Goal: Task Accomplishment & Management: Complete application form

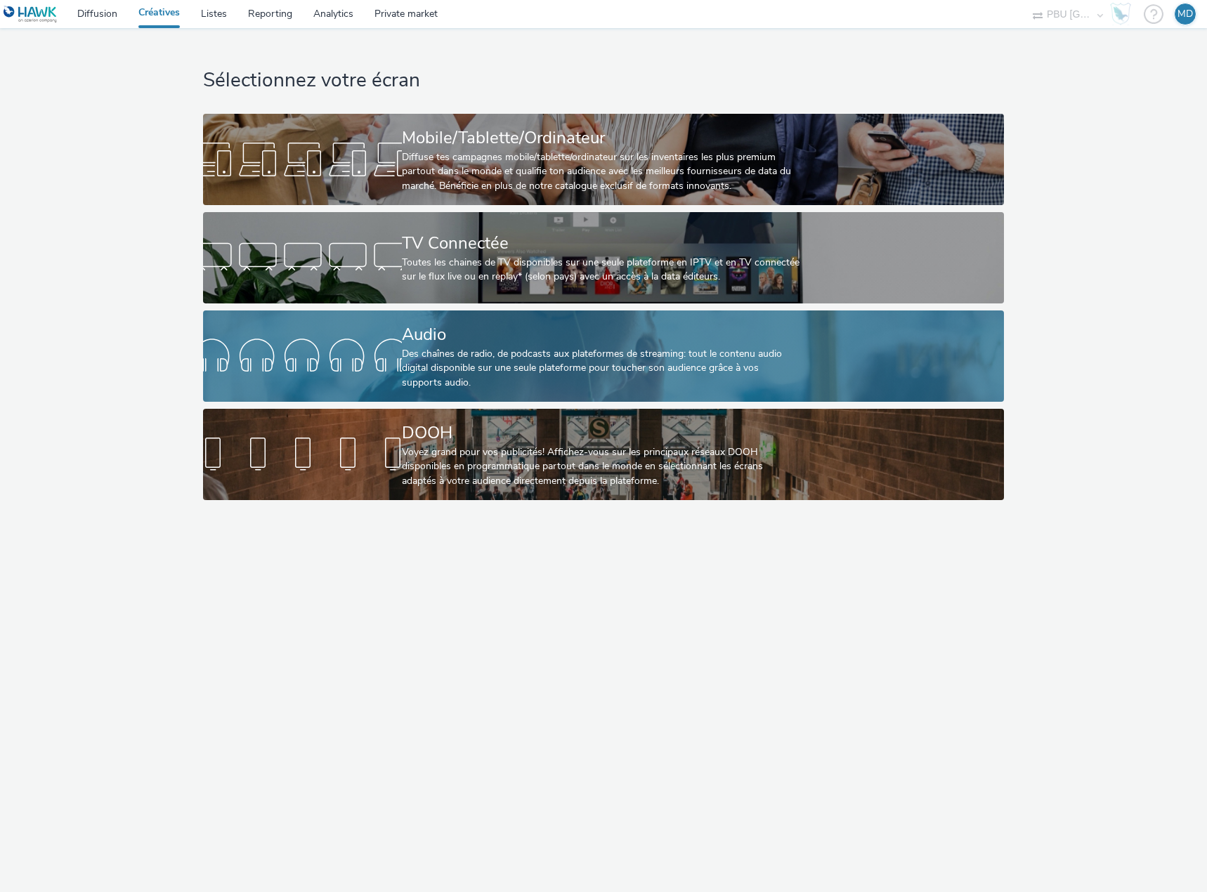
click at [430, 365] on div "Des chaînes de radio, de podcasts aux plateformes de streaming: tout le contenu…" at bounding box center [601, 368] width 398 height 43
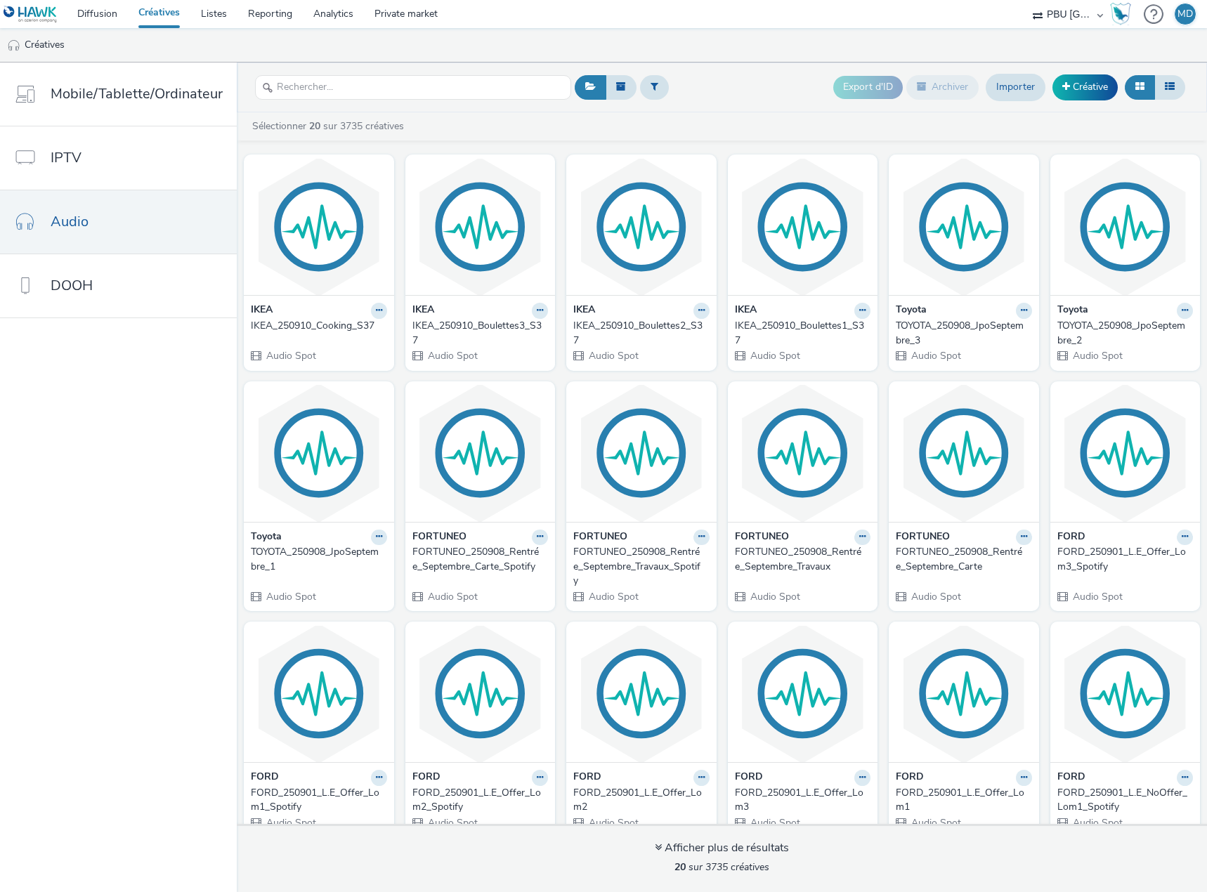
click at [424, 66] on header "Export d'ID Archiver Importer Créative" at bounding box center [722, 88] width 970 height 50
click at [404, 82] on input "text" at bounding box center [413, 87] width 316 height 25
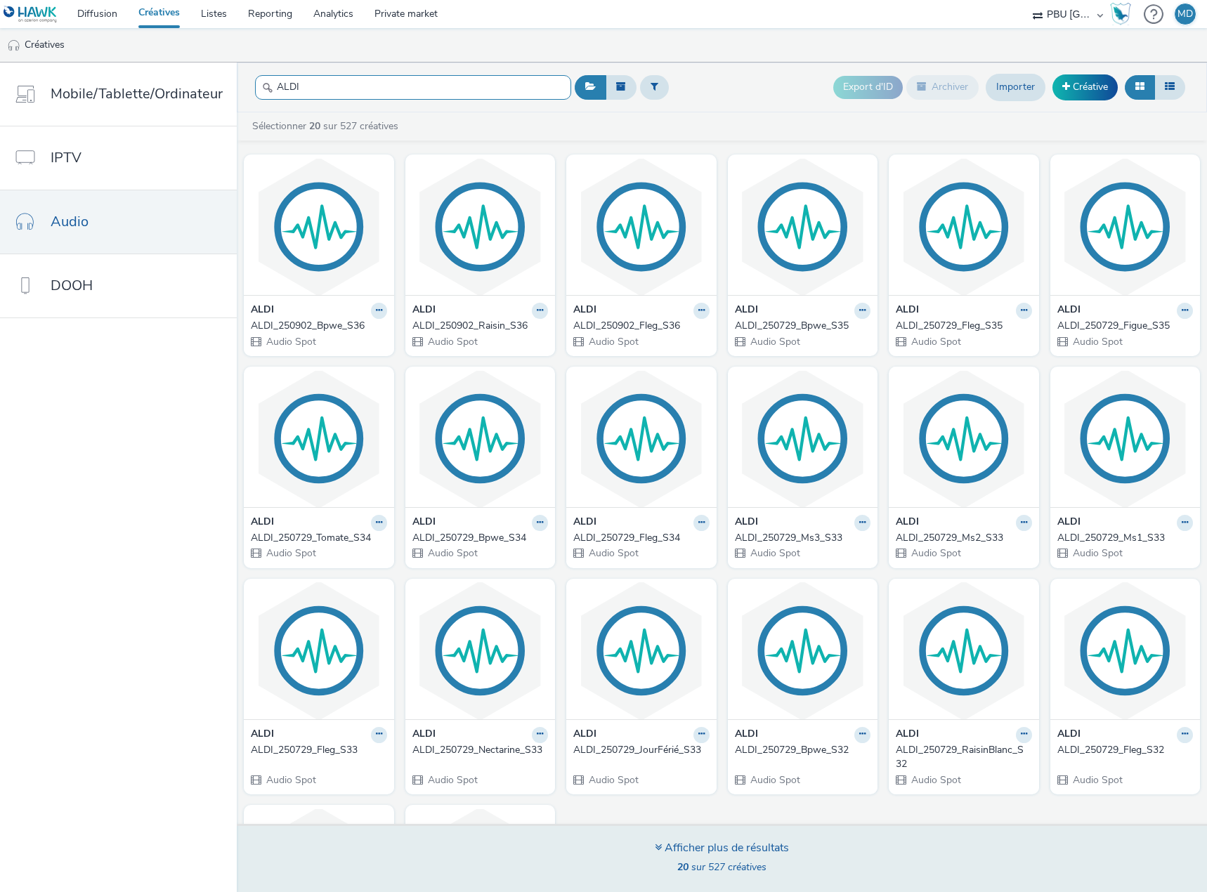
type input "ALDI"
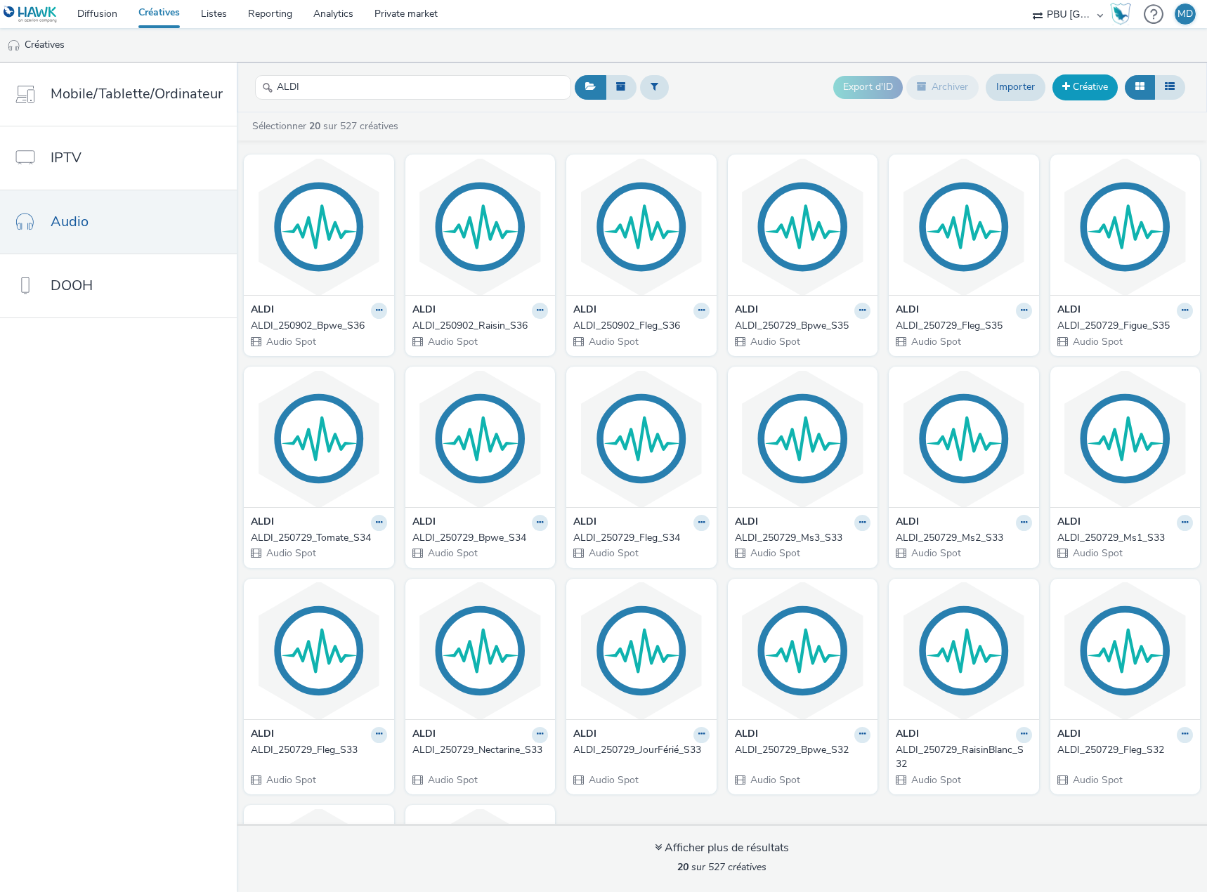
click at [1083, 77] on link "Créative" at bounding box center [1085, 86] width 65 height 25
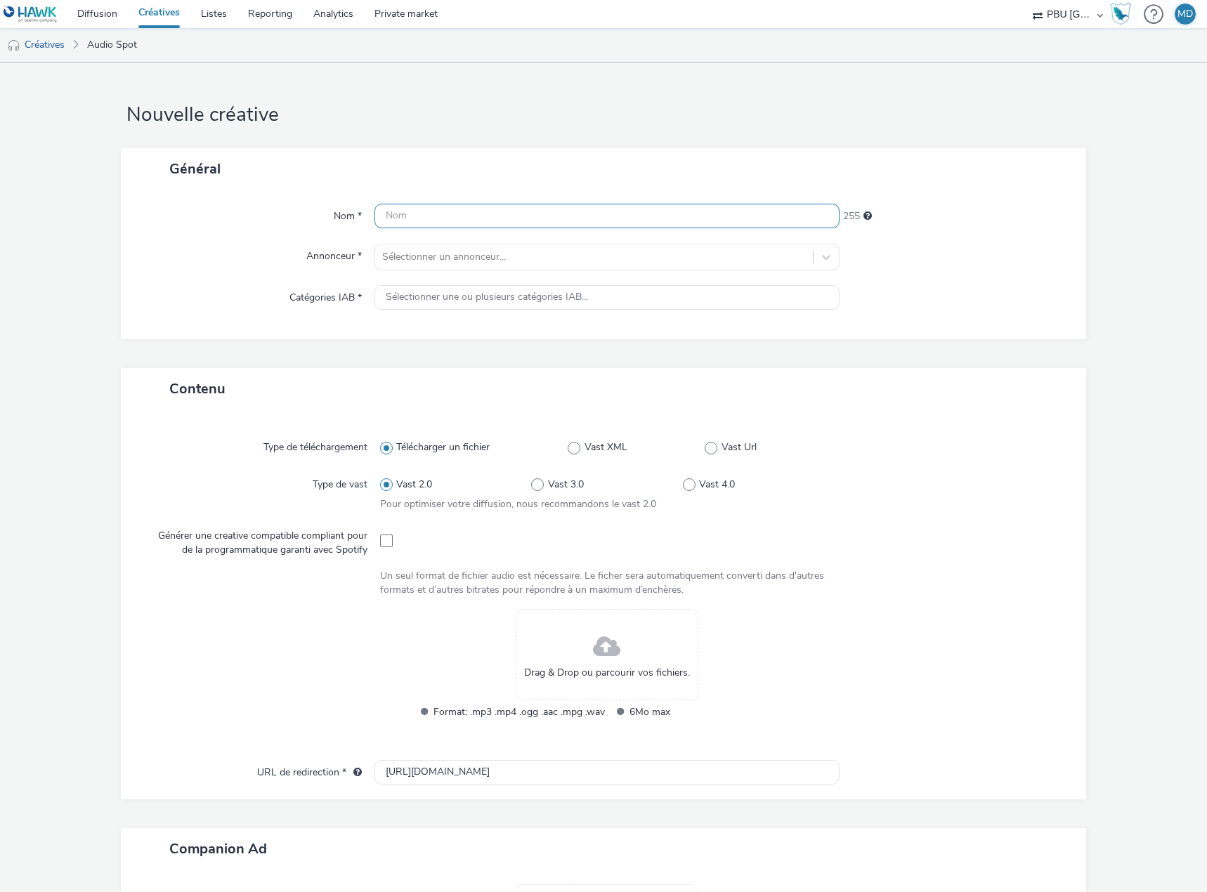
click at [537, 204] on input "text" at bounding box center [607, 216] width 465 height 25
paste input "ALDI_250902_Fleg_S37"
type input "ALDI_250902_Fleg_S37"
click at [528, 261] on div at bounding box center [594, 257] width 424 height 17
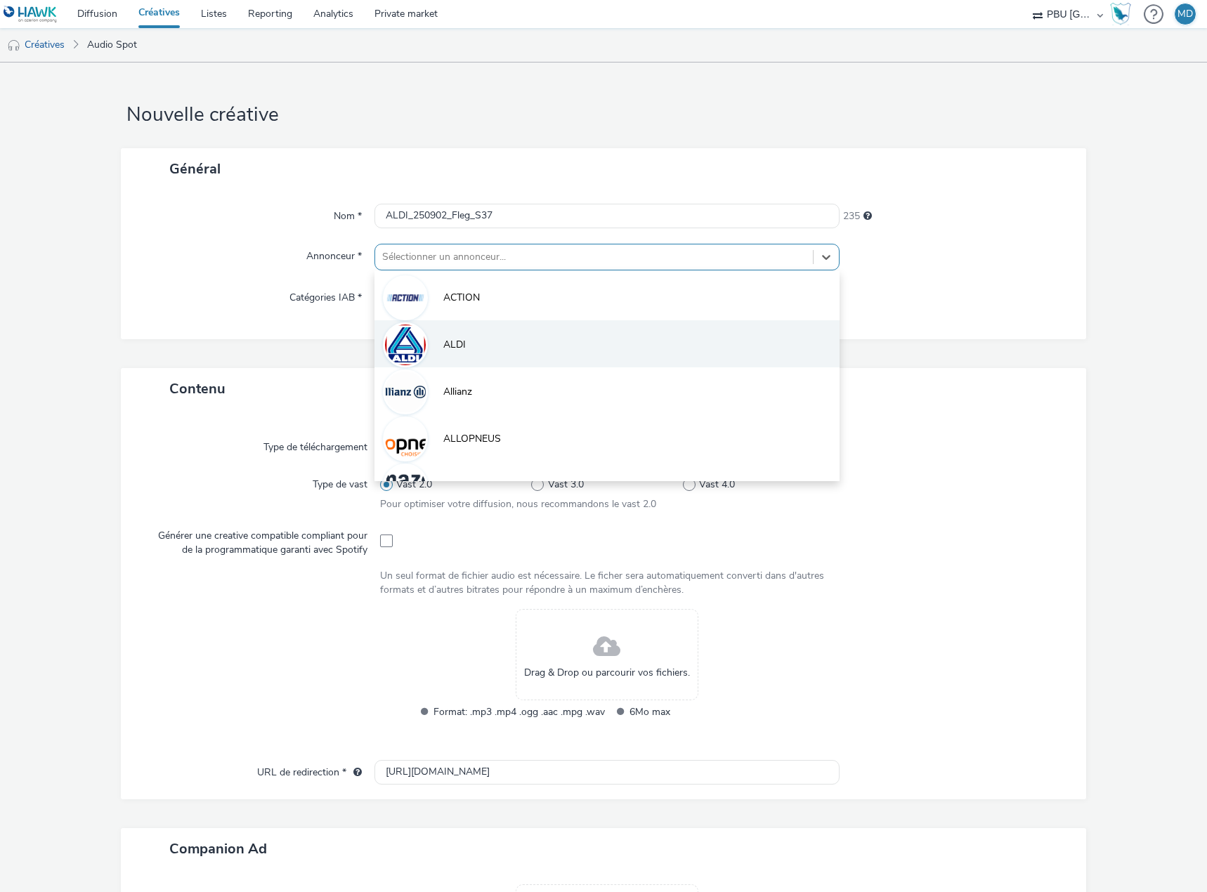
click at [483, 344] on li "ALDI" at bounding box center [607, 343] width 465 height 47
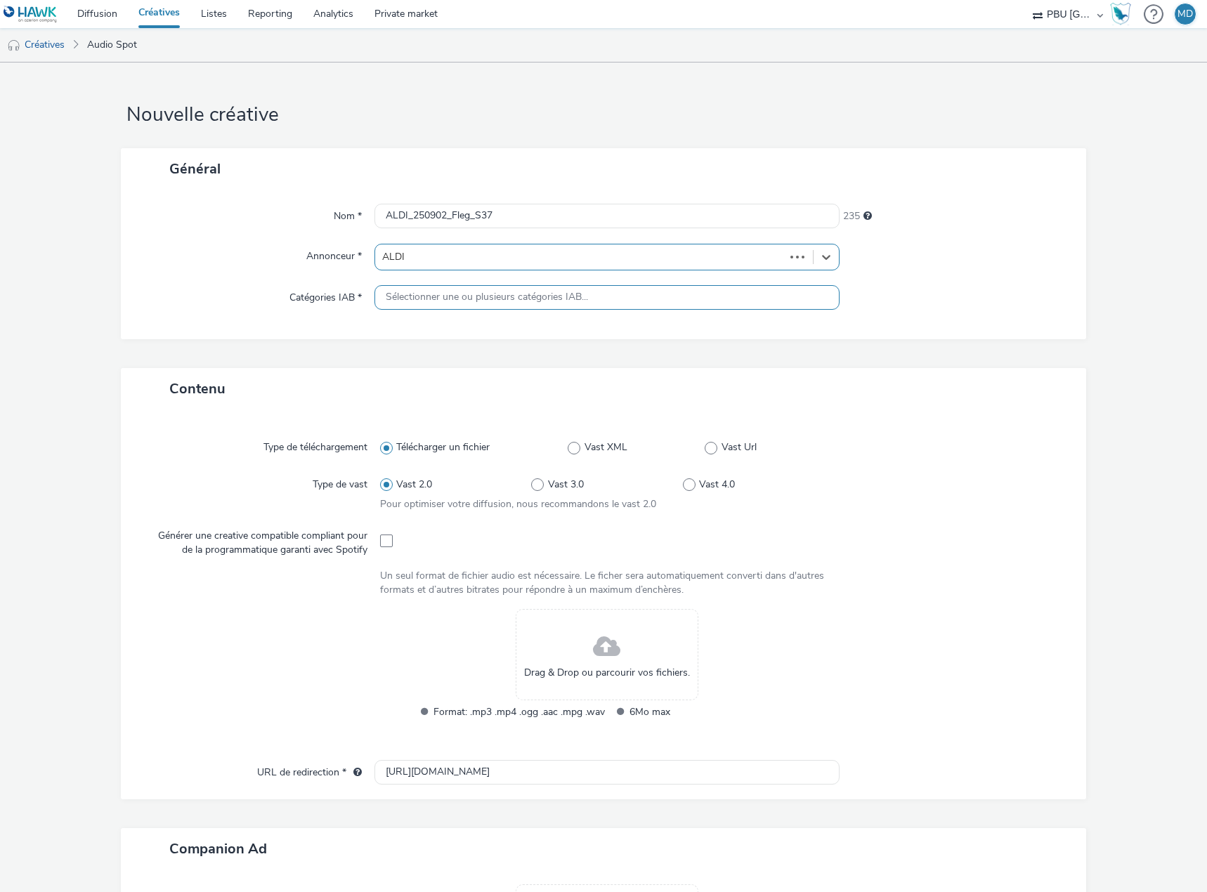
type input "[URL][DOMAIN_NAME]"
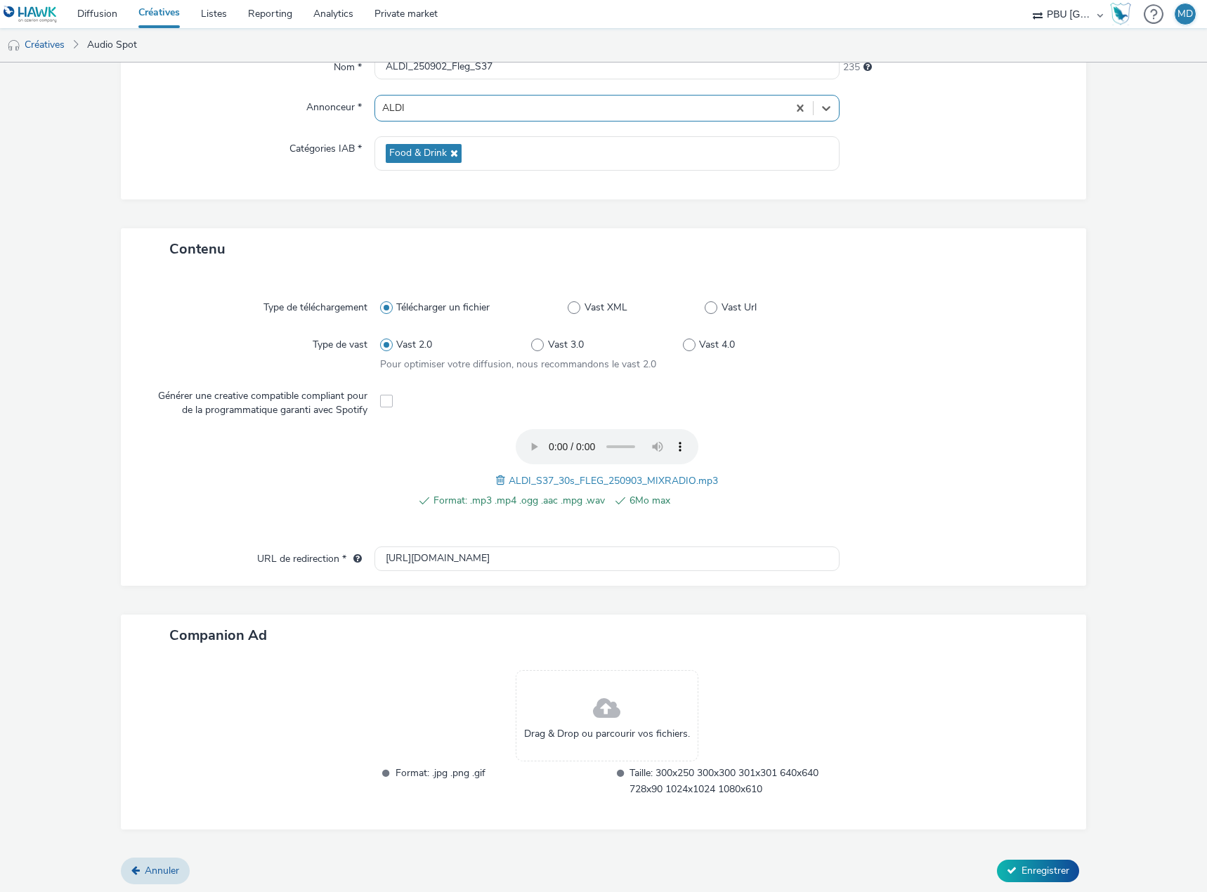
scroll to position [151, 0]
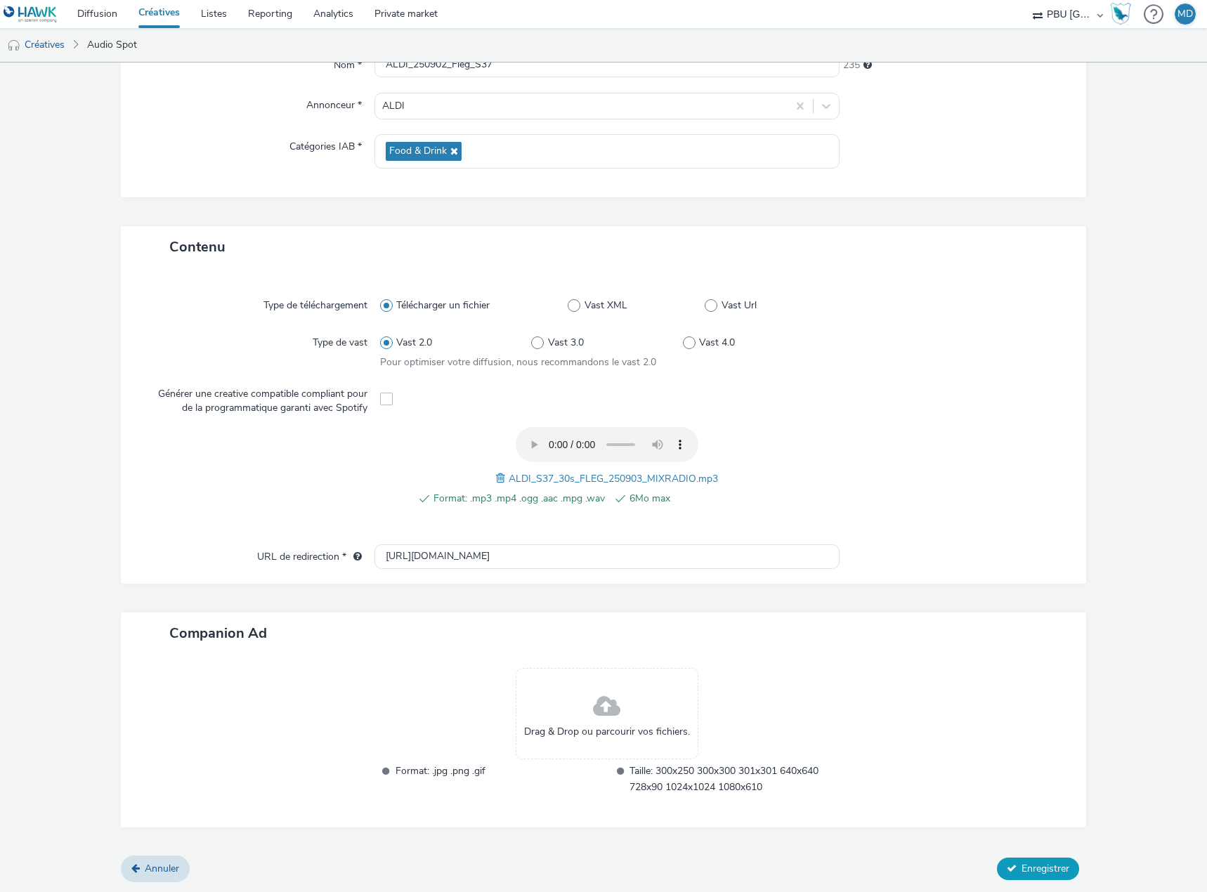
click at [1036, 866] on span "Enregistrer" at bounding box center [1046, 868] width 48 height 13
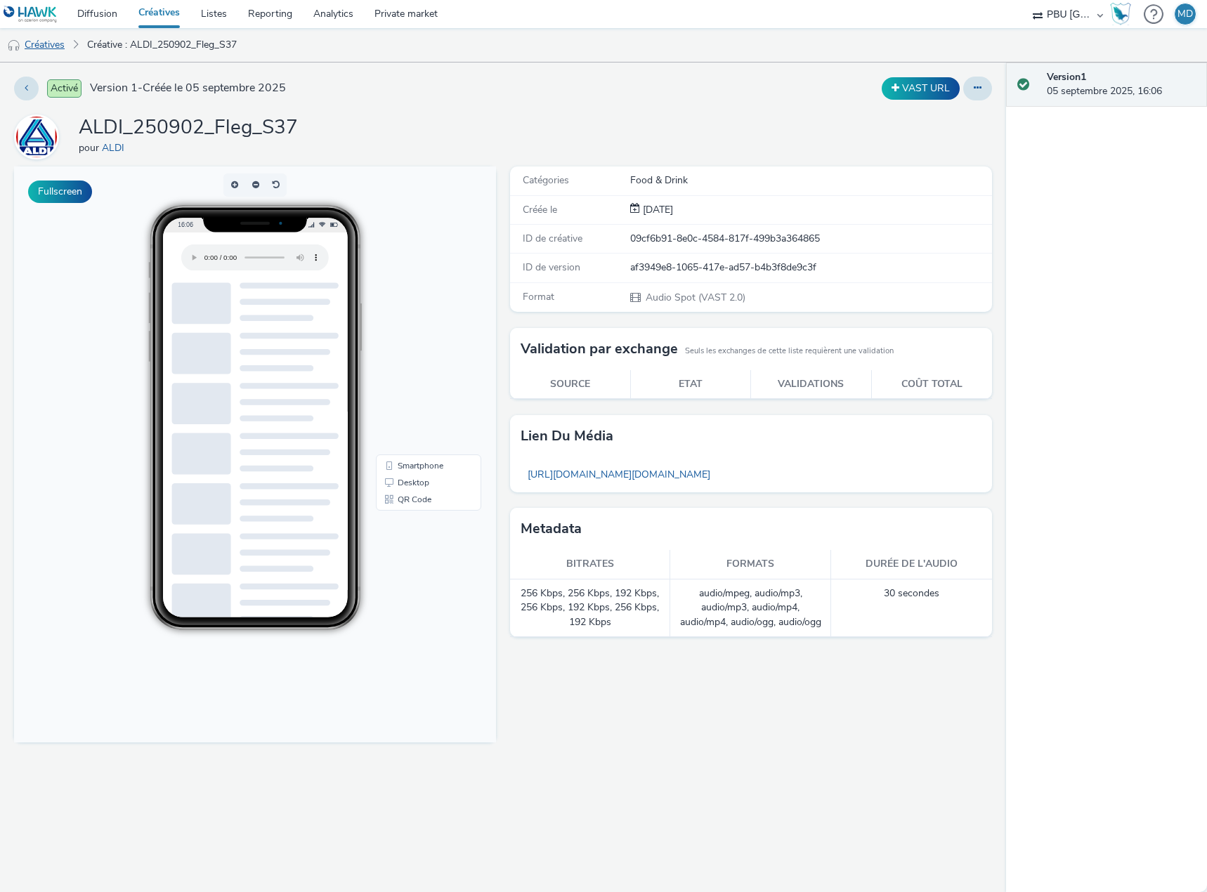
click at [63, 52] on link "Créatives" at bounding box center [36, 45] width 72 height 34
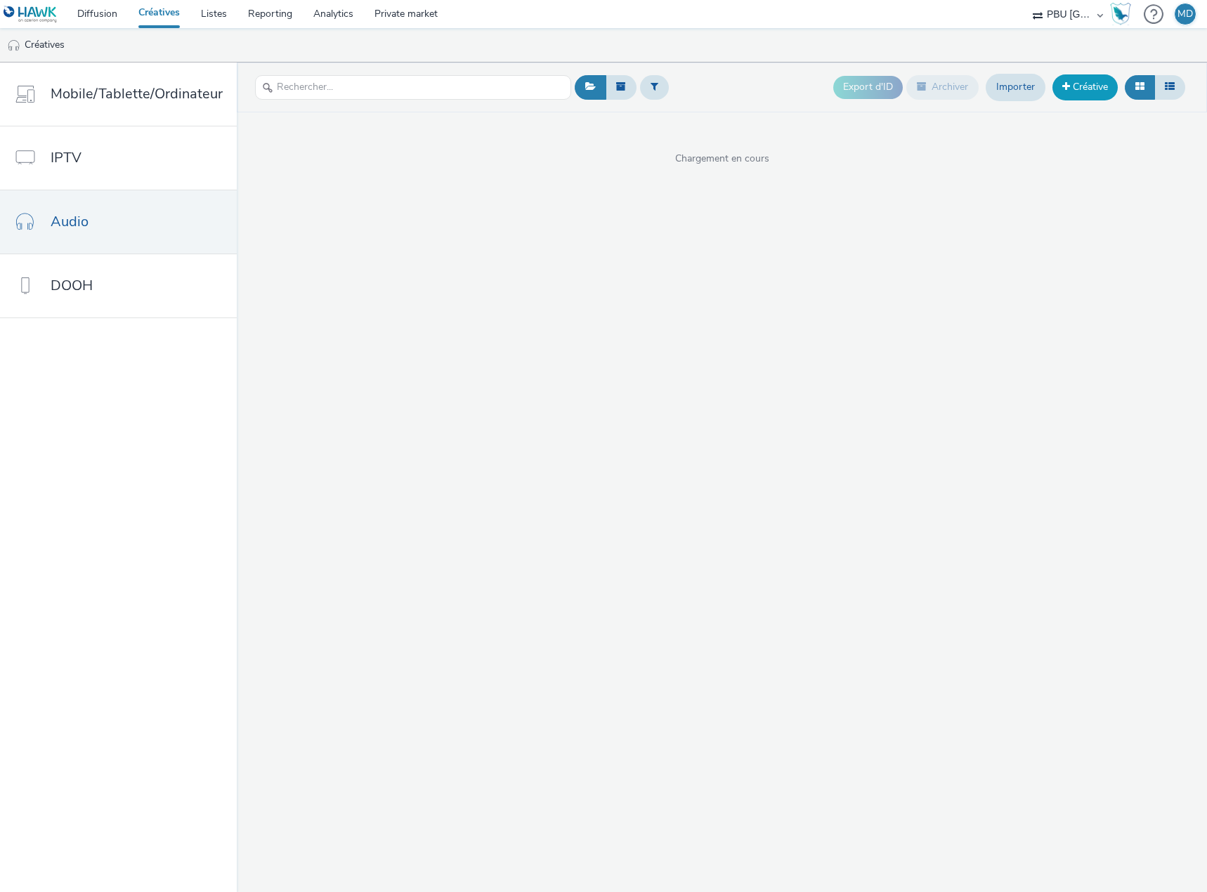
click at [1075, 89] on link "Créative" at bounding box center [1085, 86] width 65 height 25
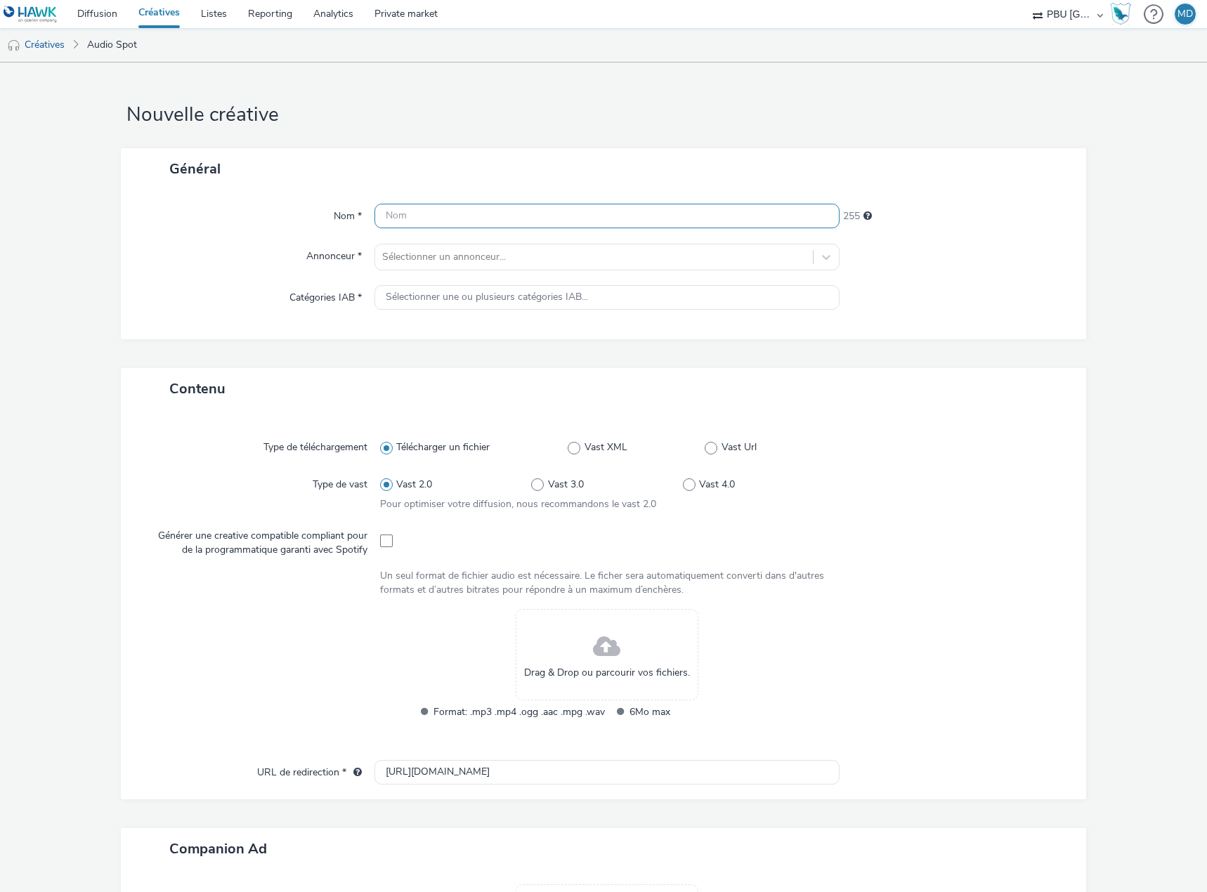
drag, startPoint x: 490, startPoint y: 235, endPoint x: 479, endPoint y: 211, distance: 26.1
click at [489, 235] on div "Nom * 255 Annonceur * Sélectionner un annonceur... Catégories IAB * Sélectionne…" at bounding box center [603, 265] width 965 height 150
click at [479, 211] on input "text" at bounding box center [607, 216] width 465 height 25
paste input "ALDI_250902_Pdt_S37"
type input "ALDI_250902_Pdt_S37"
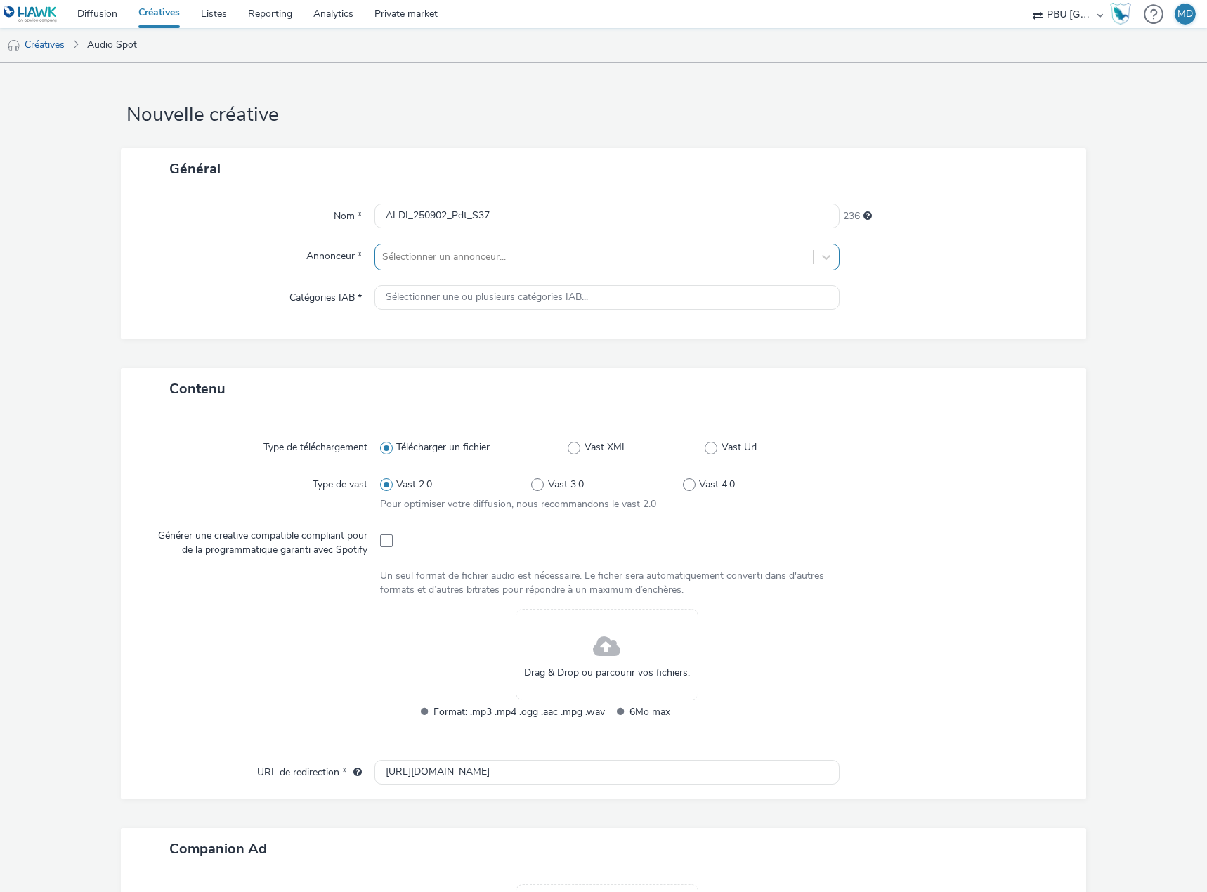
click at [497, 262] on div at bounding box center [594, 257] width 424 height 17
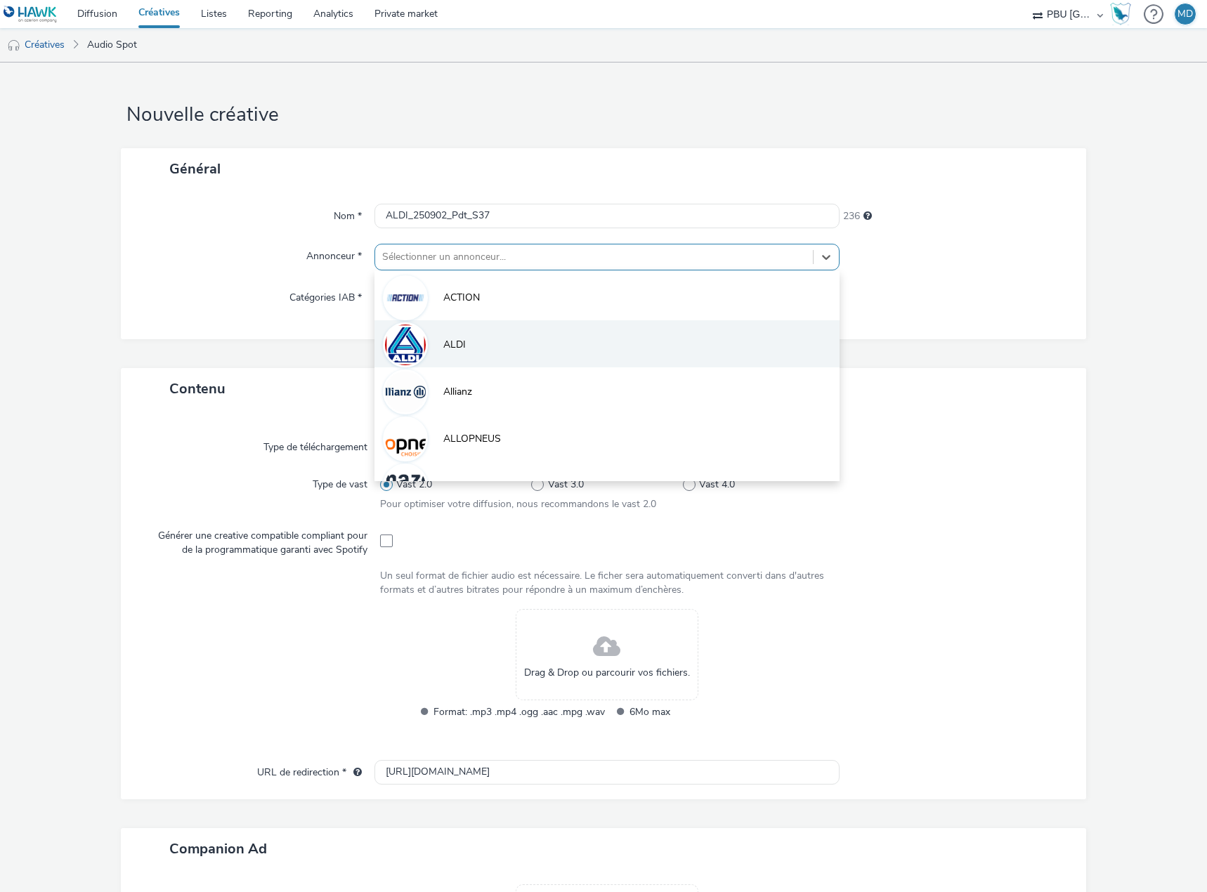
click at [462, 339] on span "ALDI" at bounding box center [454, 345] width 22 height 14
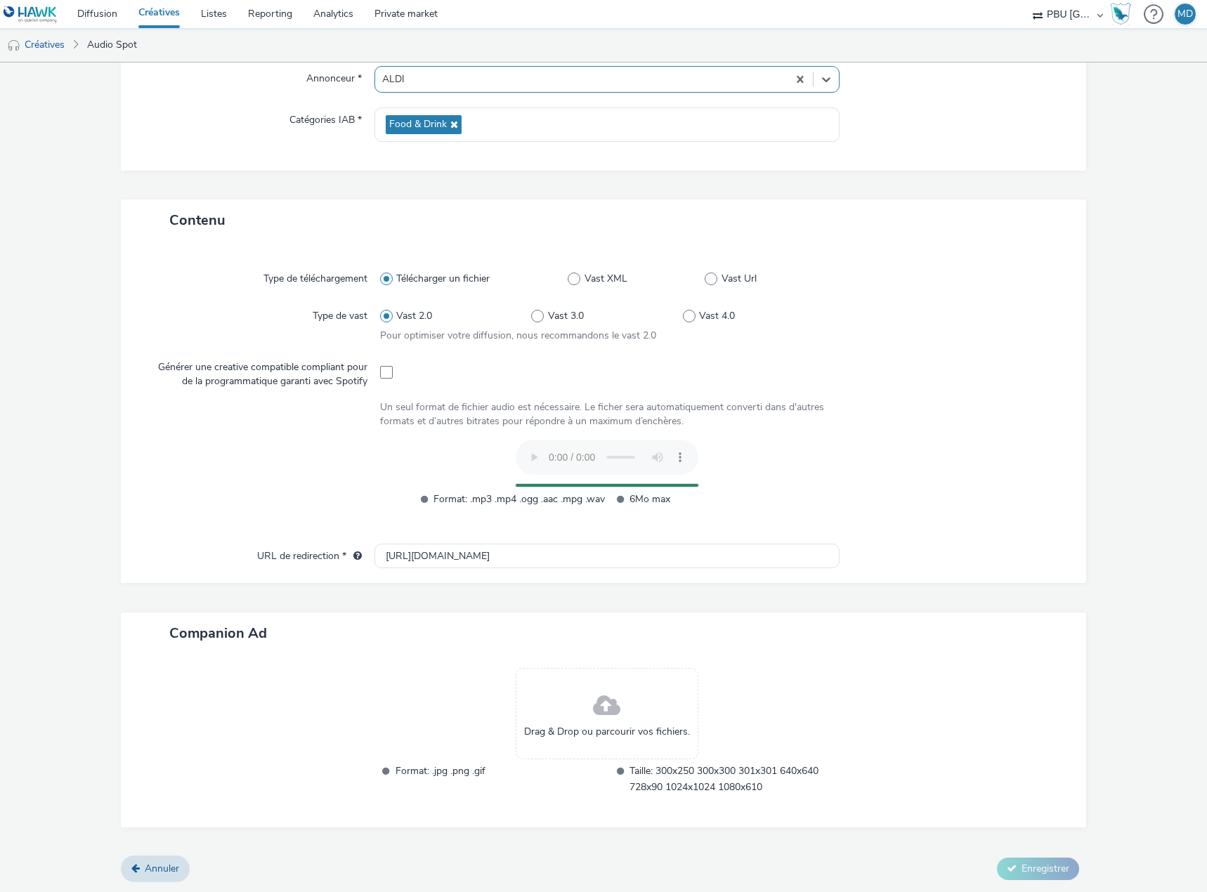
scroll to position [151, 0]
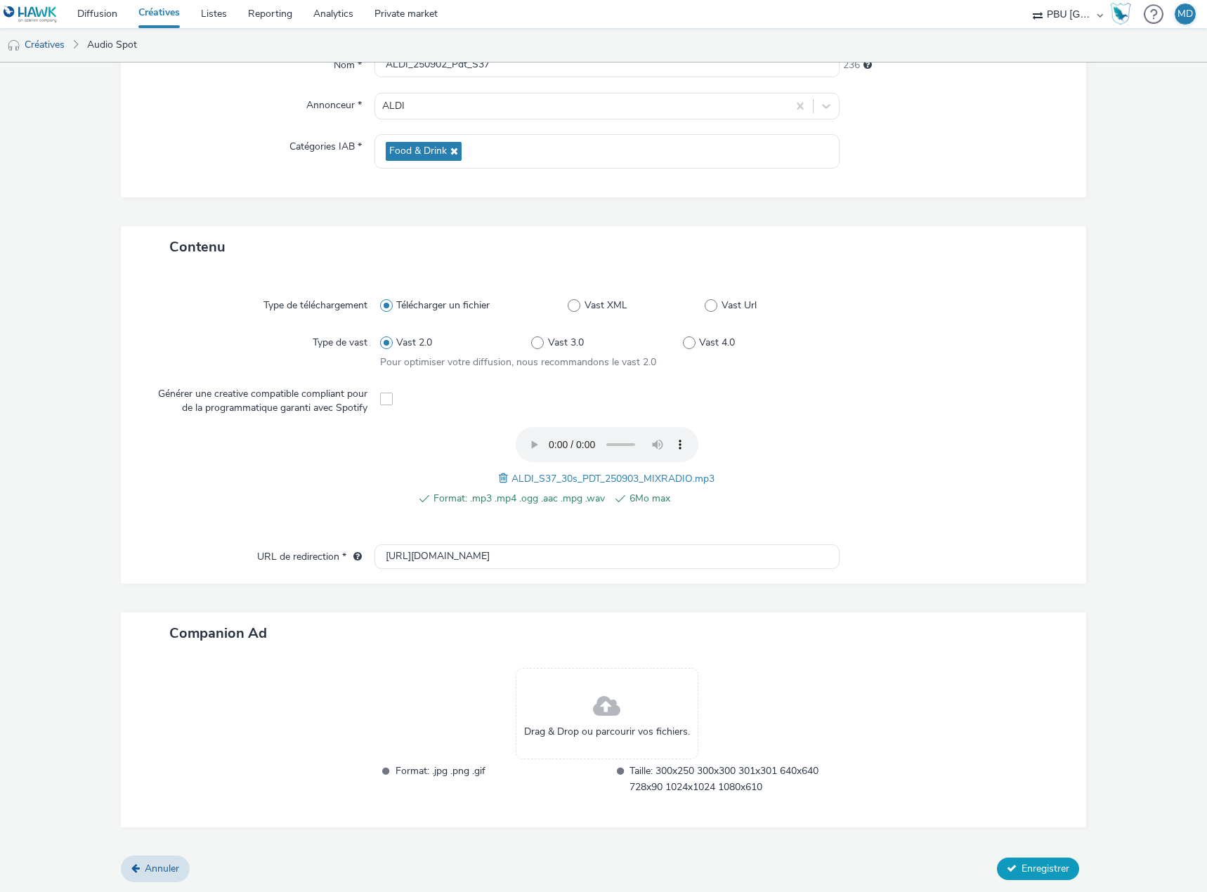
click at [1008, 868] on button "Enregistrer" at bounding box center [1038, 869] width 82 height 22
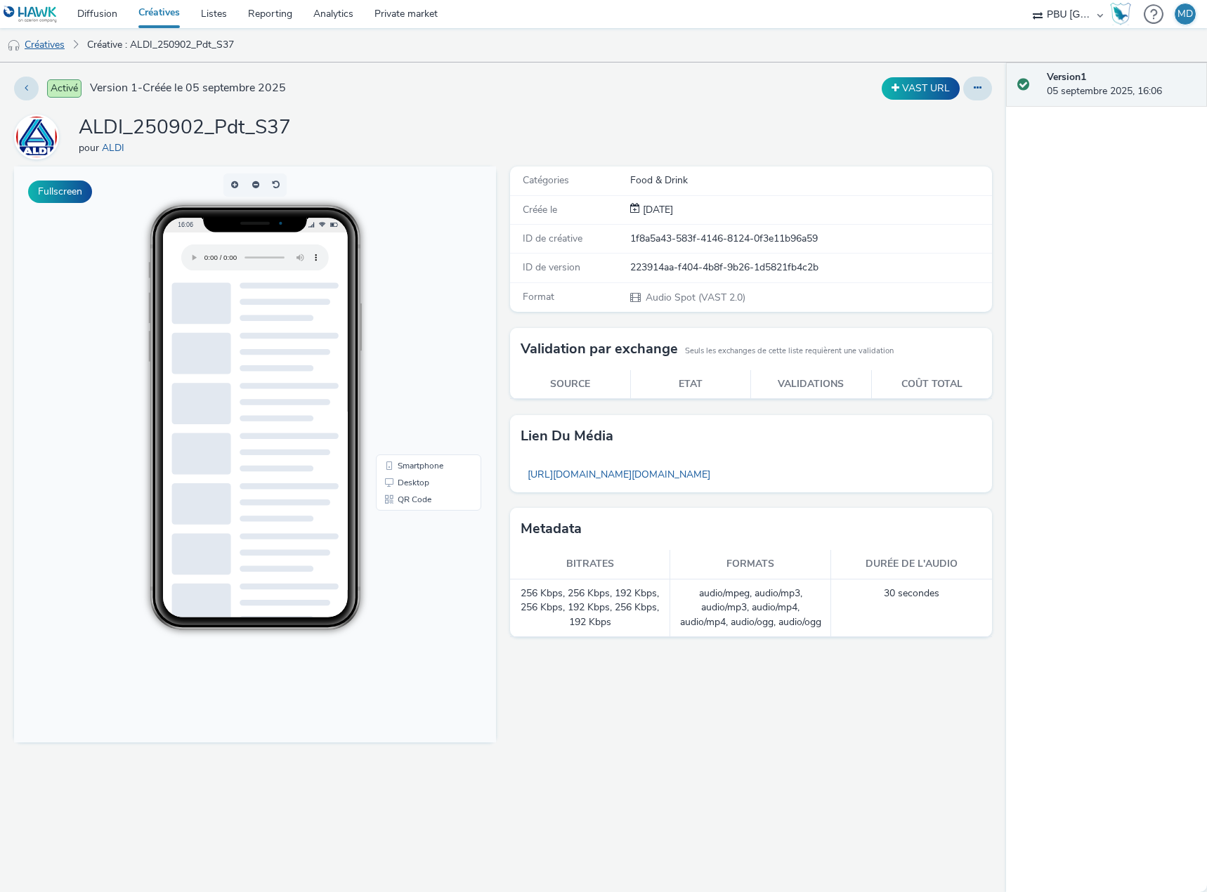
click at [46, 44] on link "Créatives" at bounding box center [36, 45] width 72 height 34
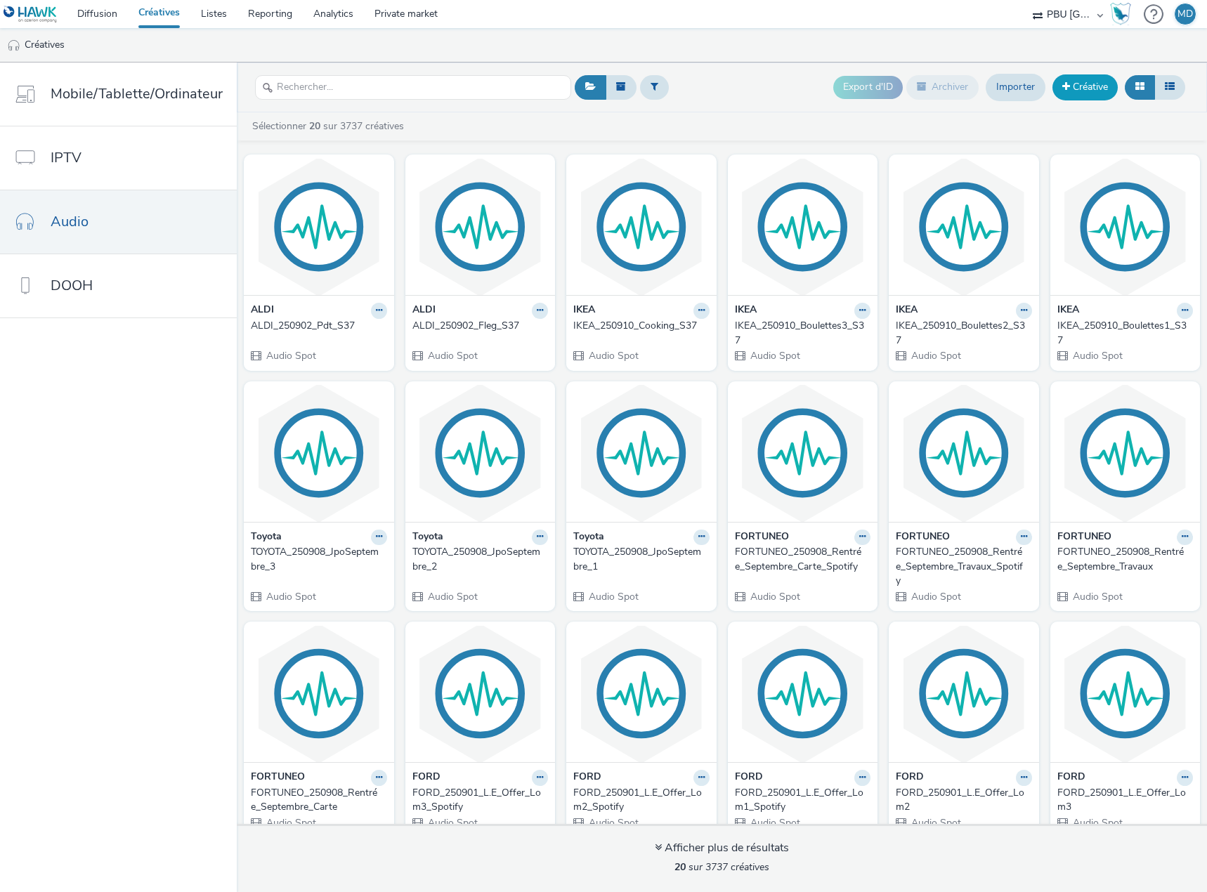
click at [1093, 89] on link "Créative" at bounding box center [1085, 86] width 65 height 25
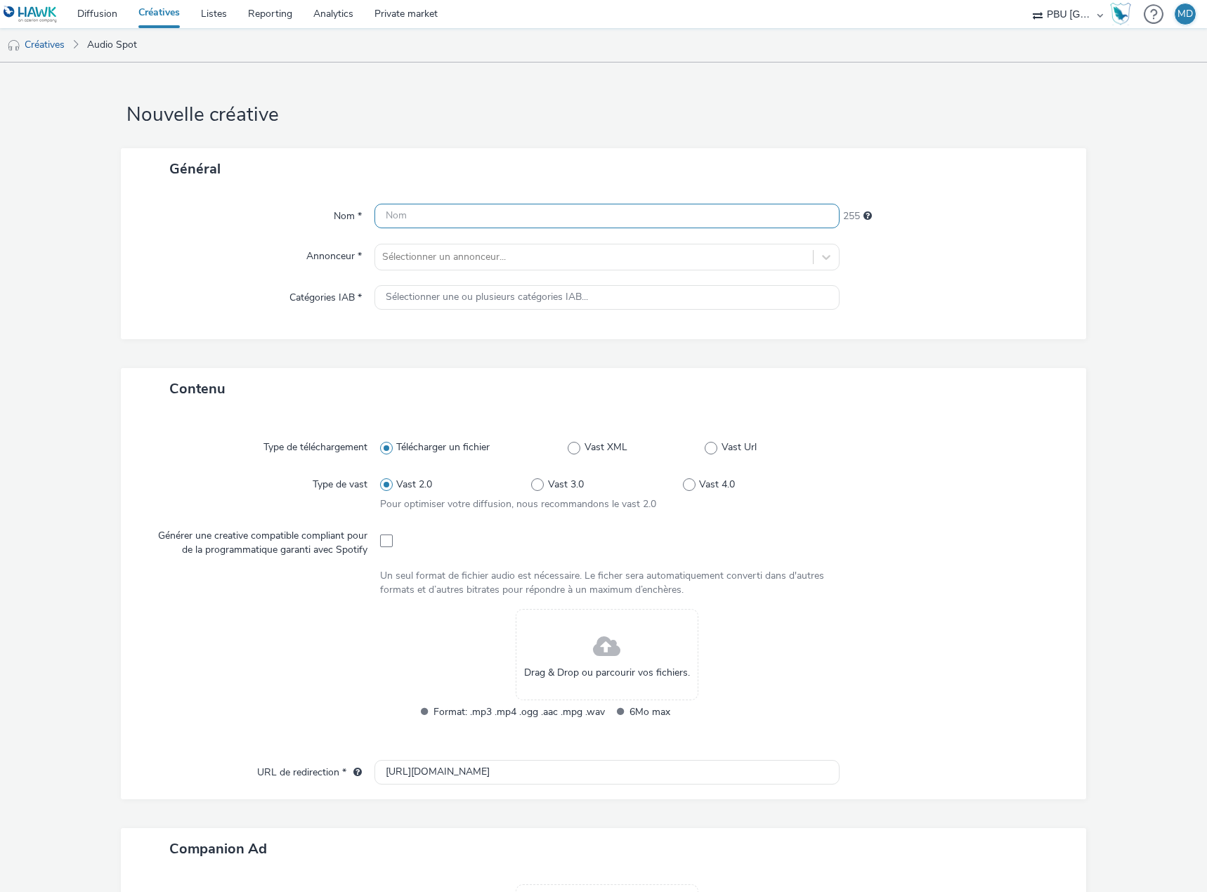
click at [594, 214] on input "text" at bounding box center [607, 216] width 465 height 25
paste input "ALDI_250902_Ananascoquelet_S37"
type input "ALDI_250902_Ananascoquelet_S37"
click at [559, 246] on div "Sélectionner un annonceur..." at bounding box center [594, 257] width 438 height 22
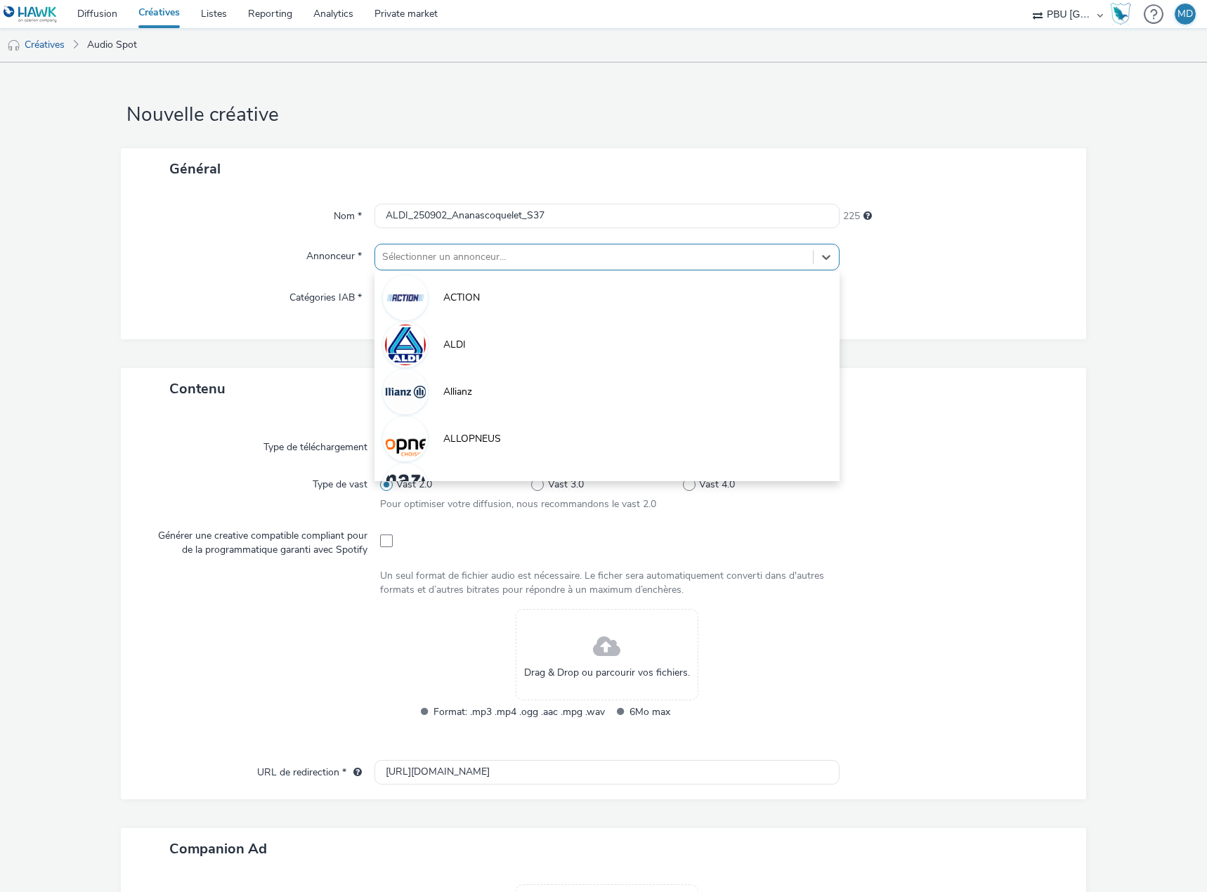
drag, startPoint x: 433, startPoint y: 349, endPoint x: 442, endPoint y: 326, distance: 24.3
click at [434, 349] on li "ALDI" at bounding box center [607, 343] width 465 height 47
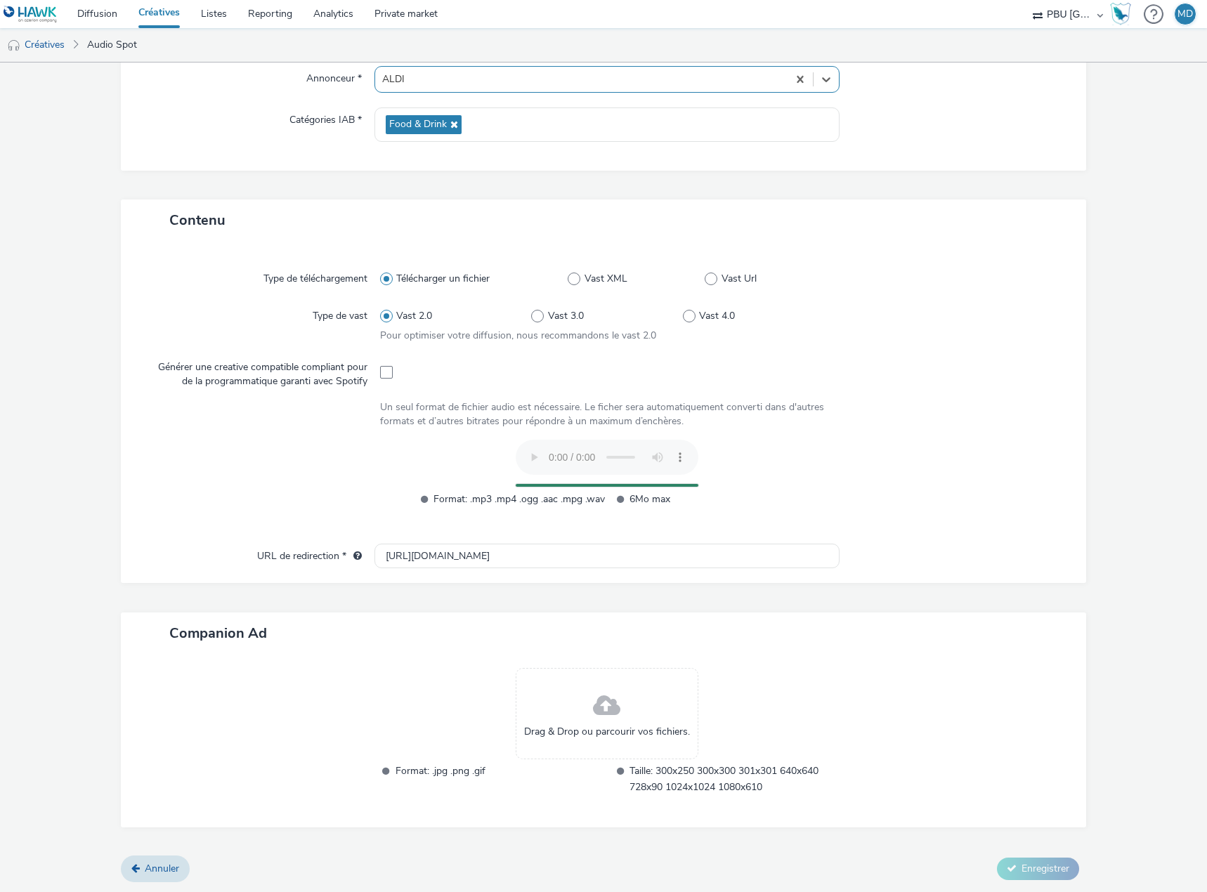
scroll to position [151, 0]
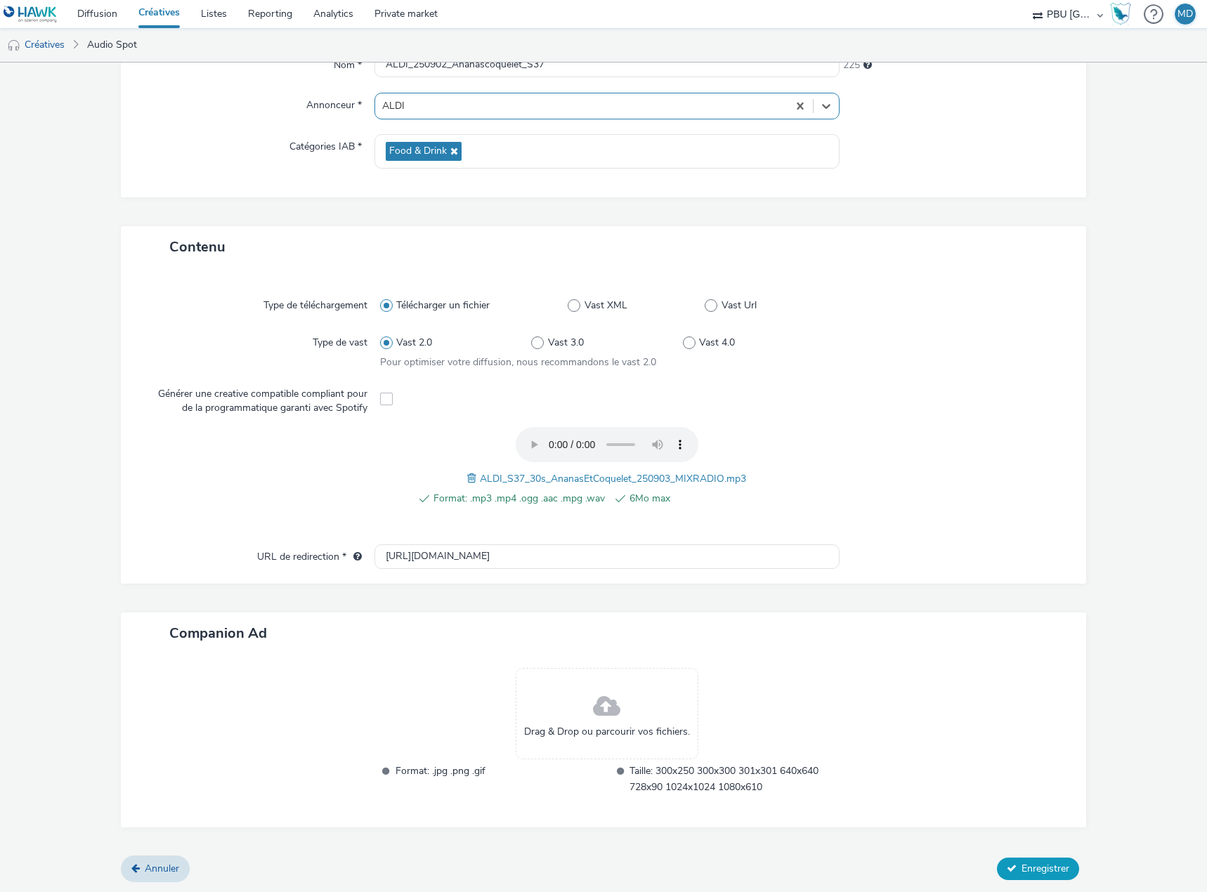
click at [1037, 869] on span "Enregistrer" at bounding box center [1046, 868] width 48 height 13
